Goal: Find specific page/section: Find specific page/section

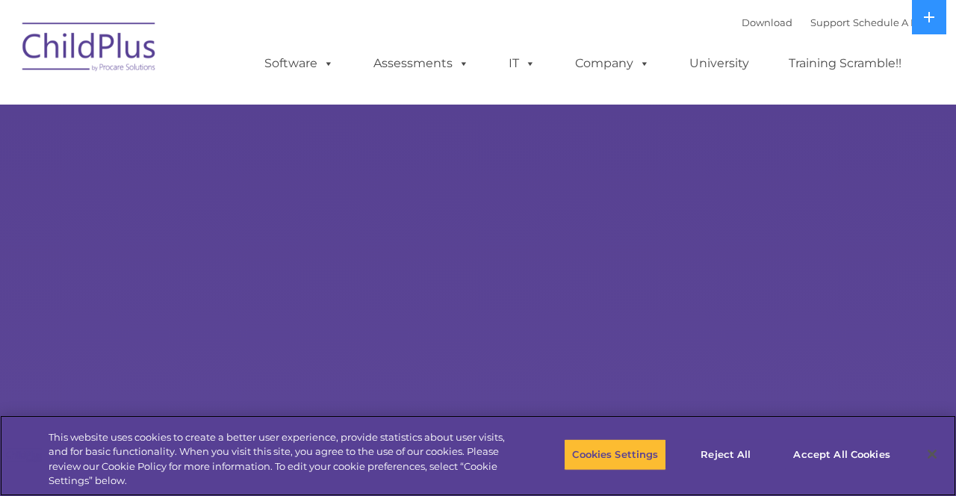
select select "MEDIUM"
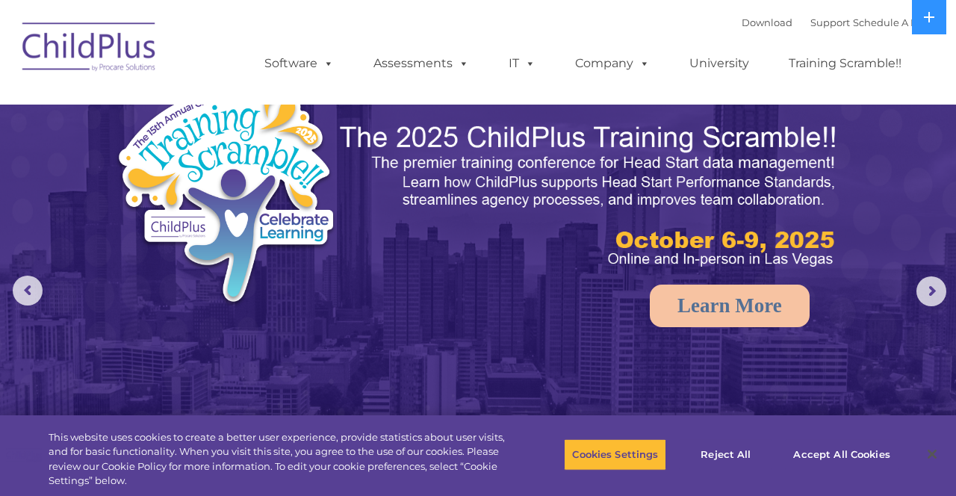
click at [597, 21] on icon at bounding box center [929, 17] width 10 height 10
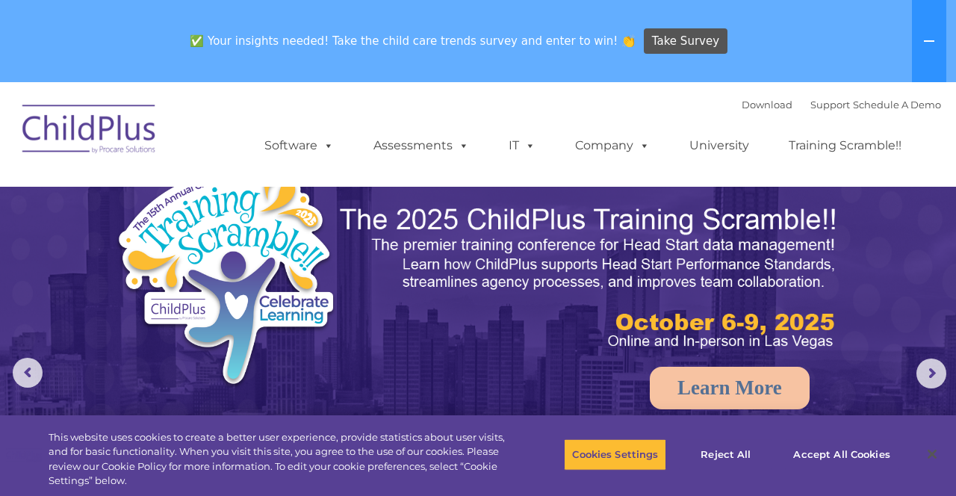
click at [66, 140] on img at bounding box center [89, 131] width 149 height 75
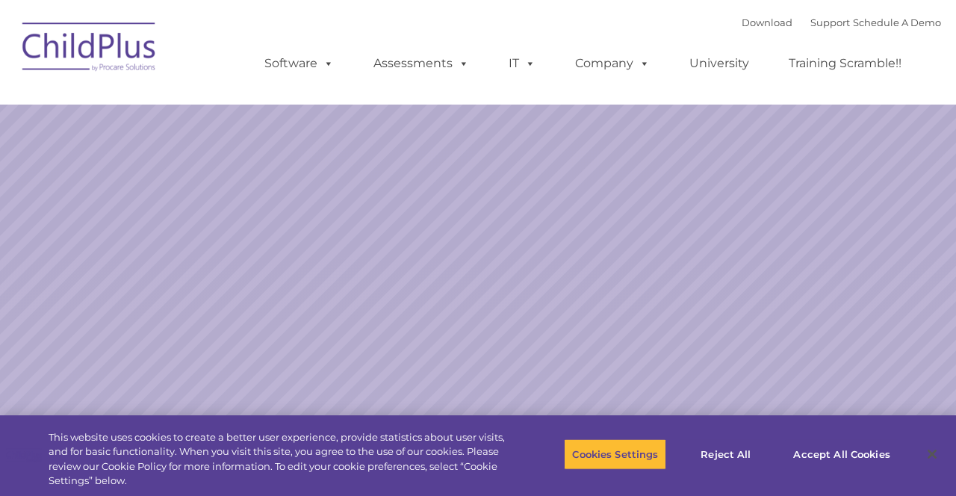
select select "MEDIUM"
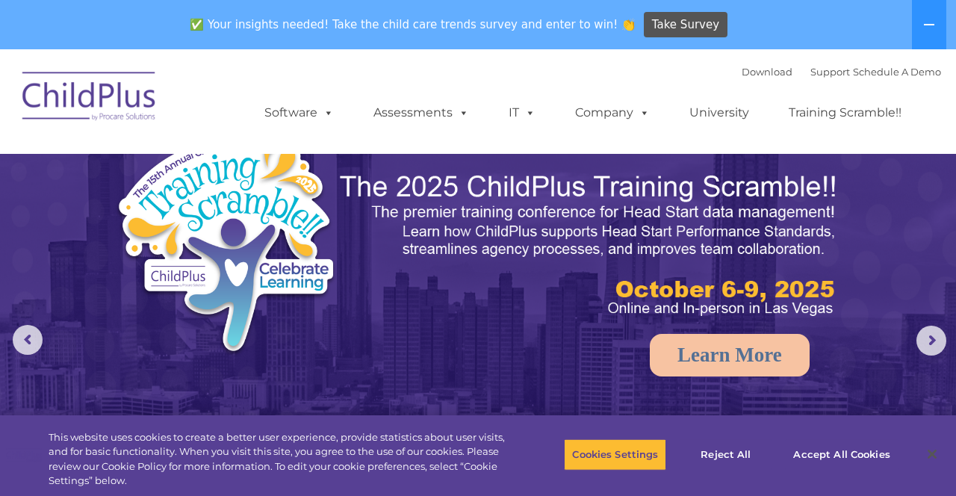
click at [409, 123] on link "Assessments" at bounding box center [420, 113] width 125 height 30
